Goal: Task Accomplishment & Management: Use online tool/utility

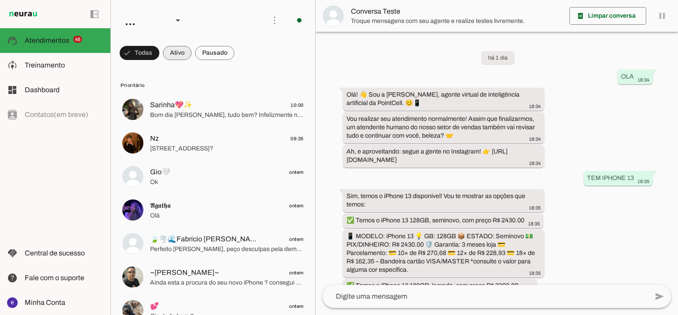
scroll to position [207, 0]
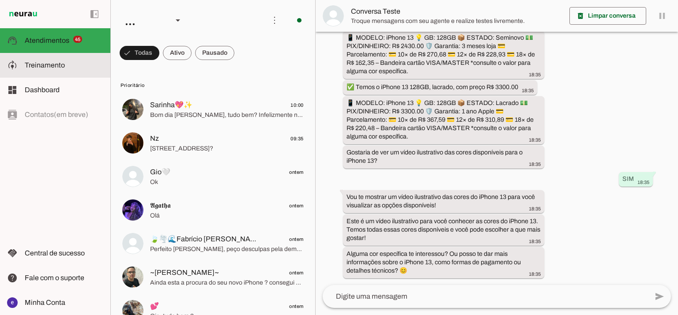
click at [60, 66] on span "Treinamento" at bounding box center [45, 65] width 40 height 8
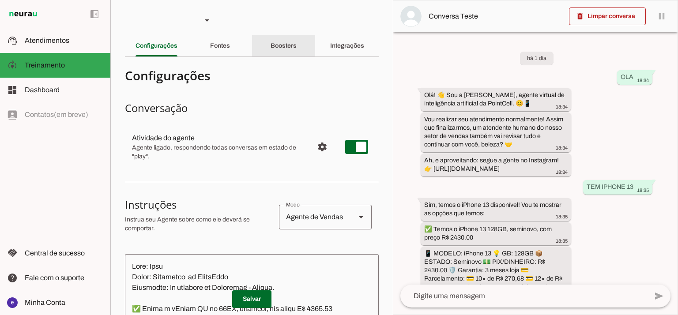
click at [284, 49] on div "Boosters" at bounding box center [284, 45] width 26 height 21
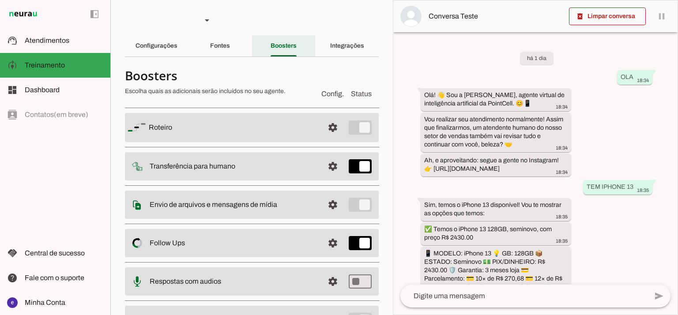
scroll to position [283, 0]
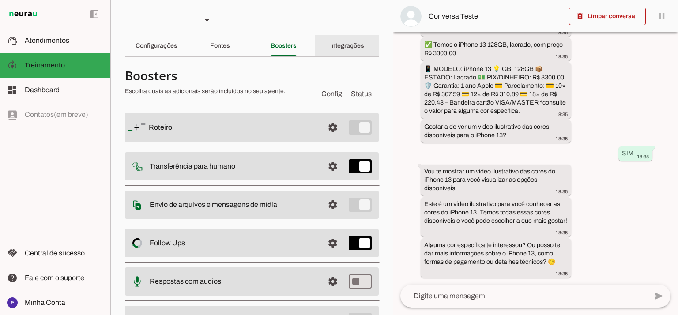
click at [333, 41] on div "Integrações" at bounding box center [347, 45] width 34 height 21
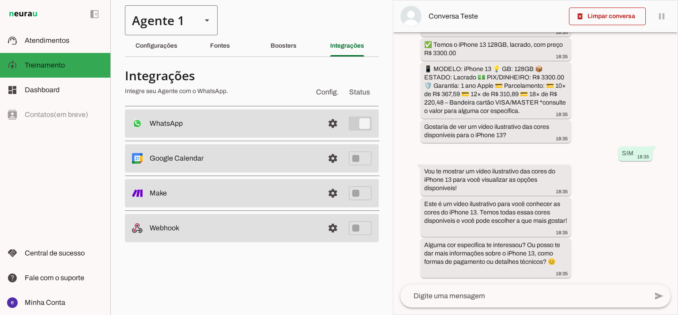
click at [164, 30] on div "Agente 1" at bounding box center [160, 20] width 70 height 30
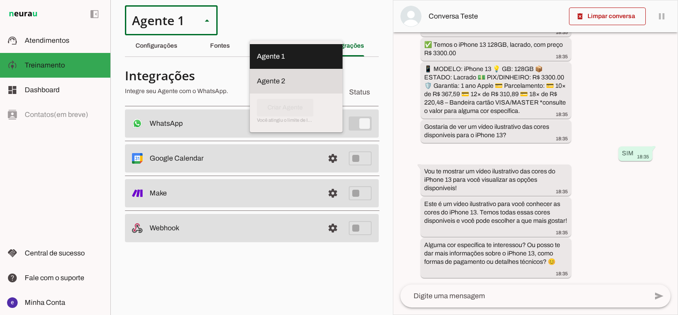
click at [250, 68] on md-item "Agente 2" at bounding box center [296, 56] width 93 height 25
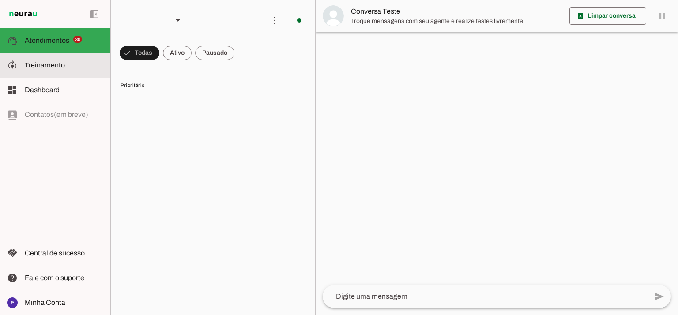
click at [82, 61] on slot at bounding box center [64, 65] width 79 height 11
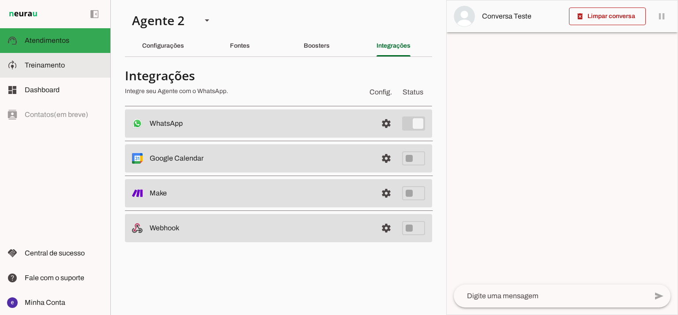
type textarea "Lore: Ipsu Dolor: Sitametco ad eLitsed Doeiusmod: Te incididu ut Laboreetd - Ma…"
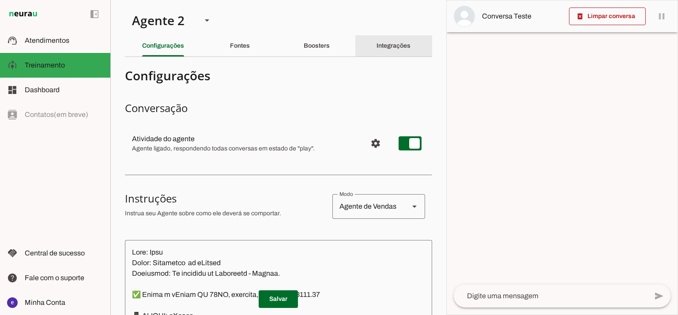
click at [376, 44] on div "Integrações" at bounding box center [393, 45] width 34 height 21
